Goal: Find specific page/section: Locate a particular part of the current website

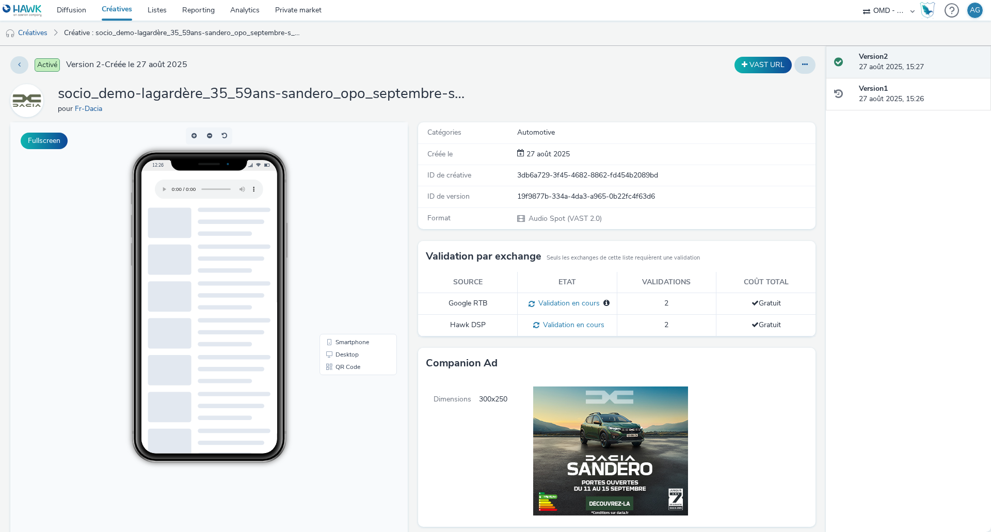
click at [155, 165] on span "12:26" at bounding box center [157, 165] width 11 height 6
click at [54, 148] on button "Fullscreen" at bounding box center [44, 141] width 47 height 17
drag, startPoint x: 337, startPoint y: 357, endPoint x: 349, endPoint y: 357, distance: 11.9
click at [341, 357] on link "Desktop" at bounding box center [358, 354] width 73 height 12
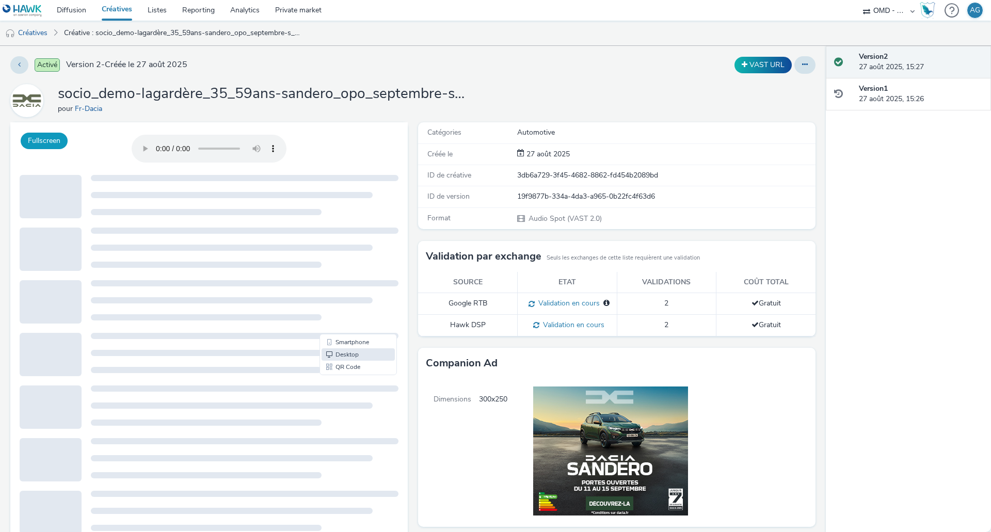
click at [50, 145] on button "Fullscreen" at bounding box center [44, 141] width 47 height 17
click at [337, 87] on h1 "socio_demo-lagardère_35_59ans-sandero_opo_septembre-s_audio1-pcc-nd-na-cpm-30_n…" at bounding box center [264, 94] width 413 height 20
click at [20, 63] on icon at bounding box center [19, 64] width 3 height 7
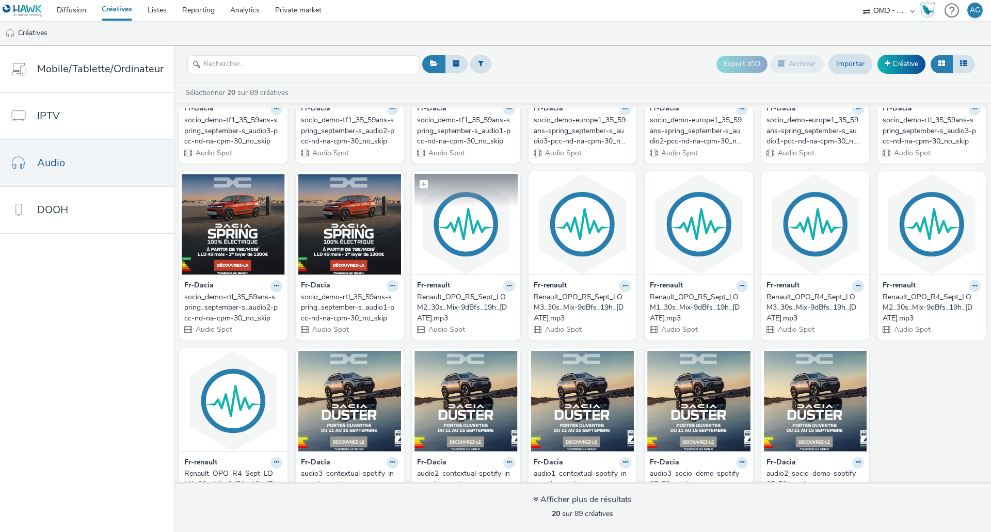
scroll to position [159, 0]
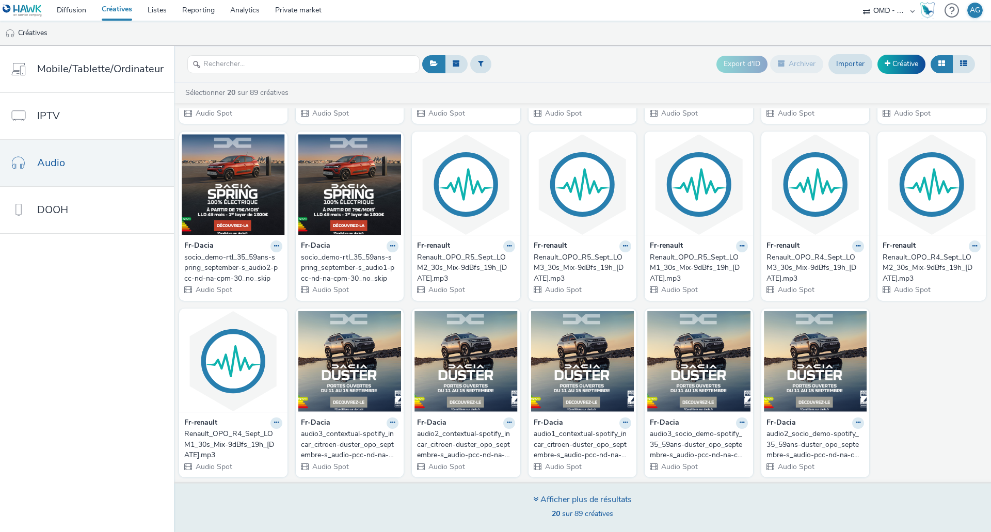
click at [591, 499] on div "Afficher plus de résultats" at bounding box center [582, 500] width 99 height 12
click at [601, 501] on div "Afficher plus de résultats" at bounding box center [582, 500] width 99 height 12
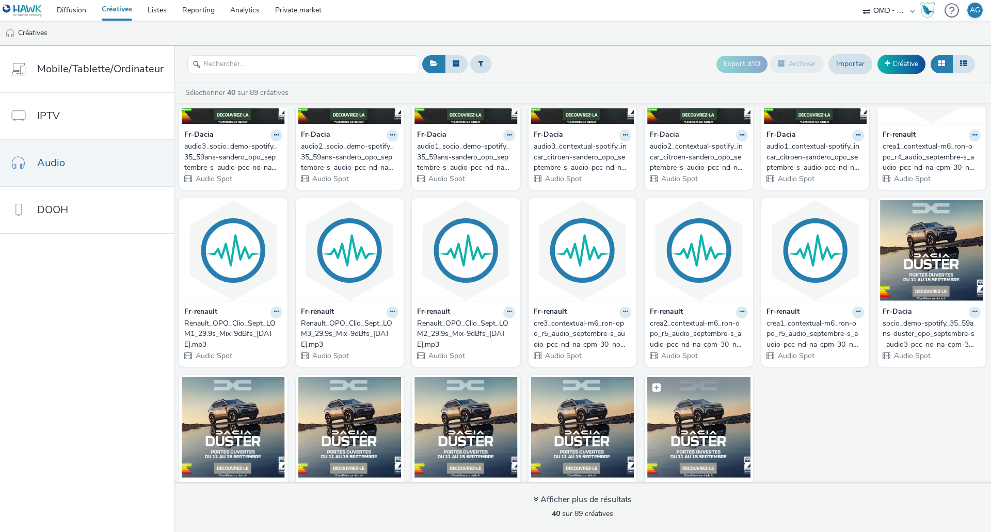
scroll to position [689, 0]
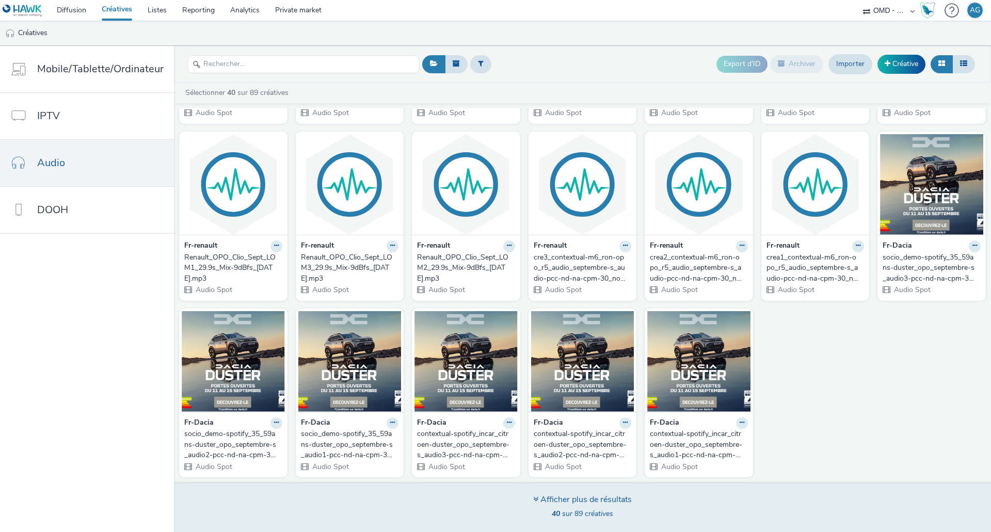
click at [599, 508] on div "Afficher plus de résultats 40 sur 89 créatives" at bounding box center [582, 508] width 99 height 28
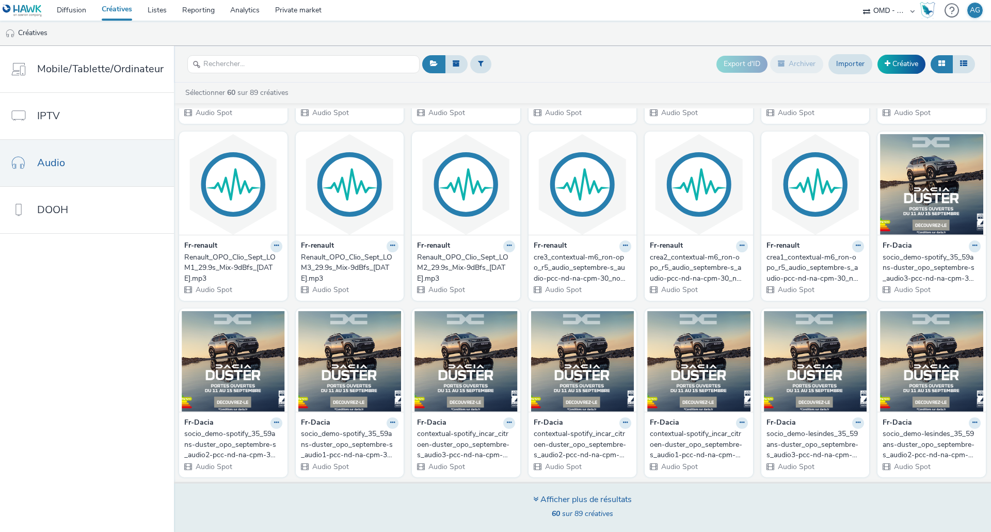
click at [600, 505] on div "Afficher plus de résultats" at bounding box center [582, 500] width 99 height 12
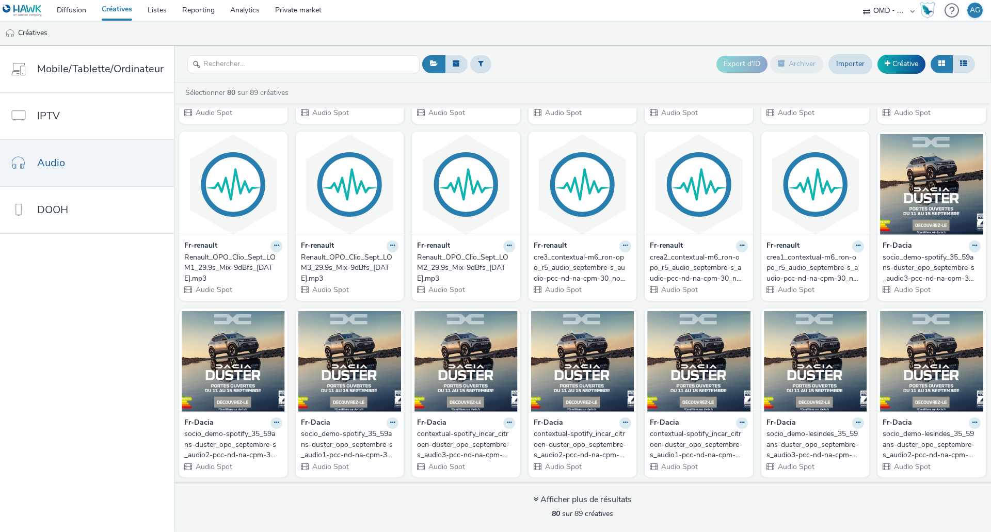
click at [917, 265] on div "socio_demo-spotify_35_59ans-duster_opo_septembre-s_audio3-pcc-nd-na-cpm-30_no_s…" at bounding box center [929, 267] width 94 height 31
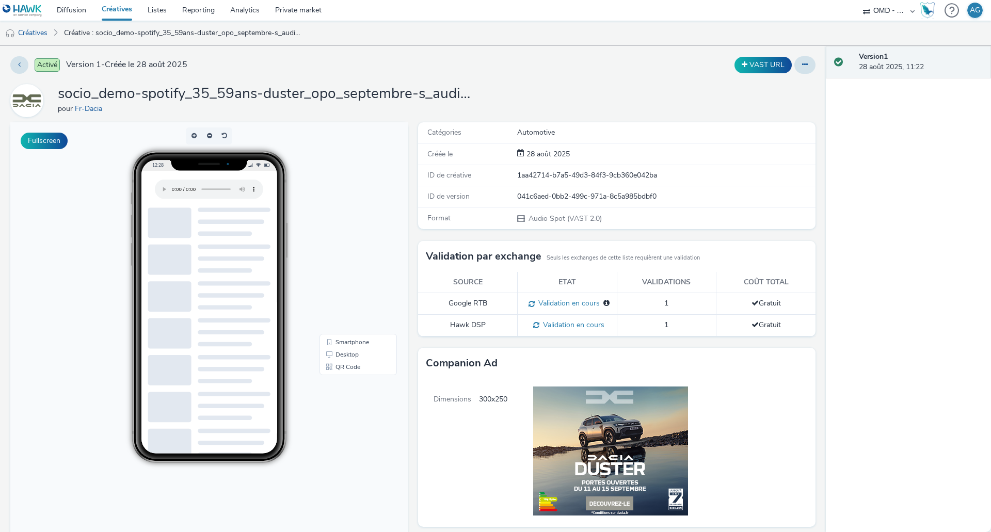
scroll to position [181, 0]
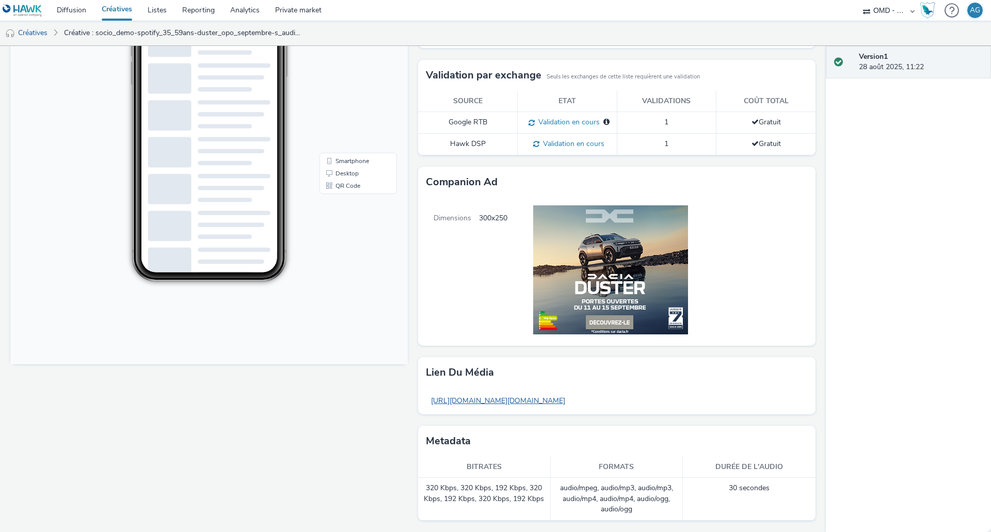
click at [522, 405] on link "[URL][DOMAIN_NAME][DOMAIN_NAME]" at bounding box center [498, 401] width 144 height 20
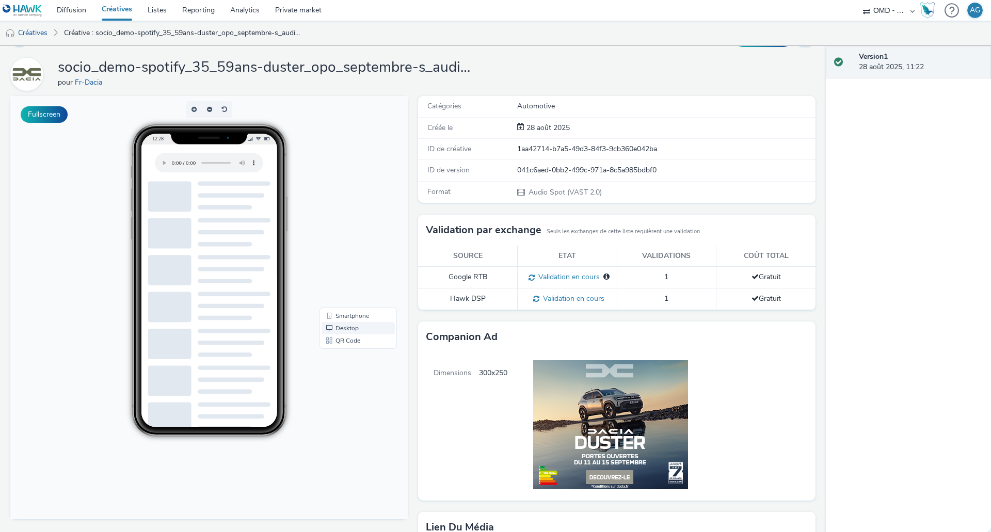
click at [351, 333] on link "Desktop" at bounding box center [358, 328] width 73 height 12
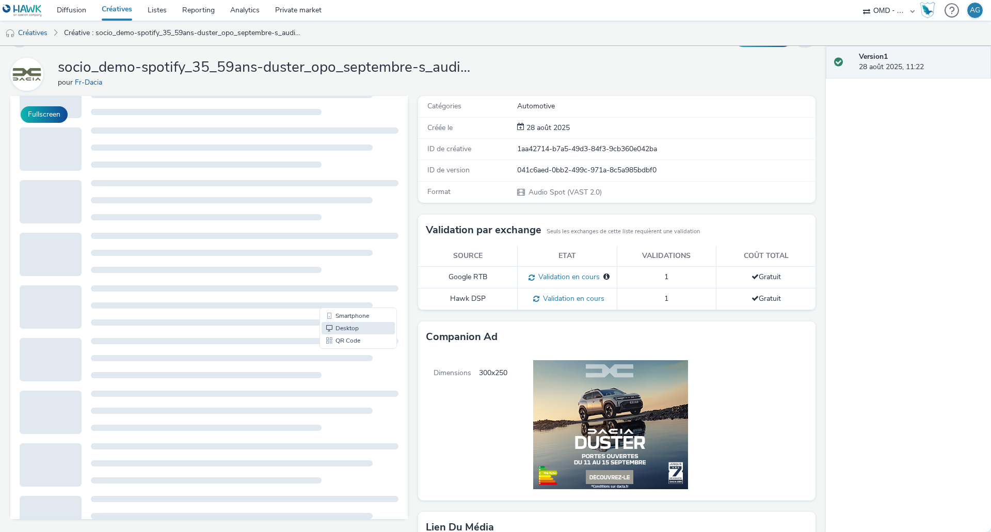
scroll to position [156, 0]
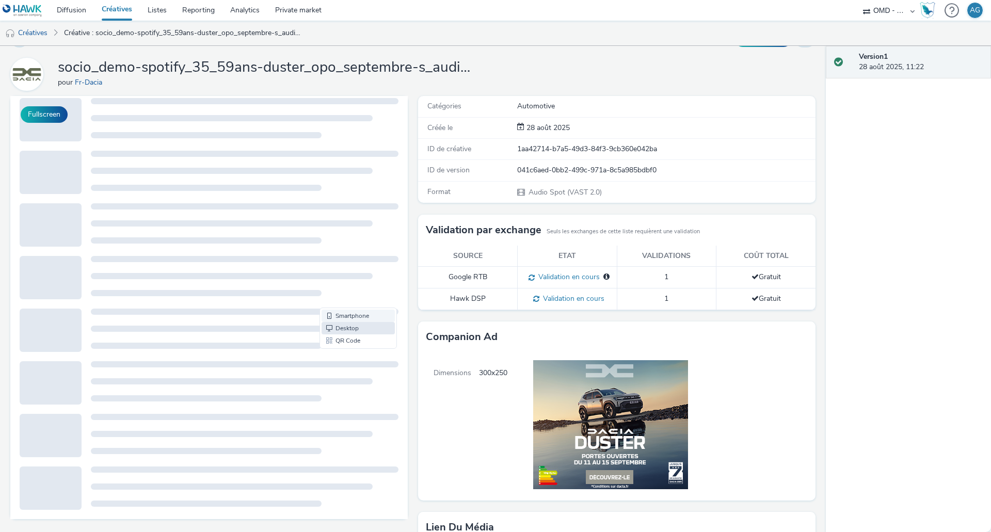
click at [360, 314] on link "Smartphone" at bounding box center [358, 316] width 73 height 12
